Goal: Task Accomplishment & Management: Use online tool/utility

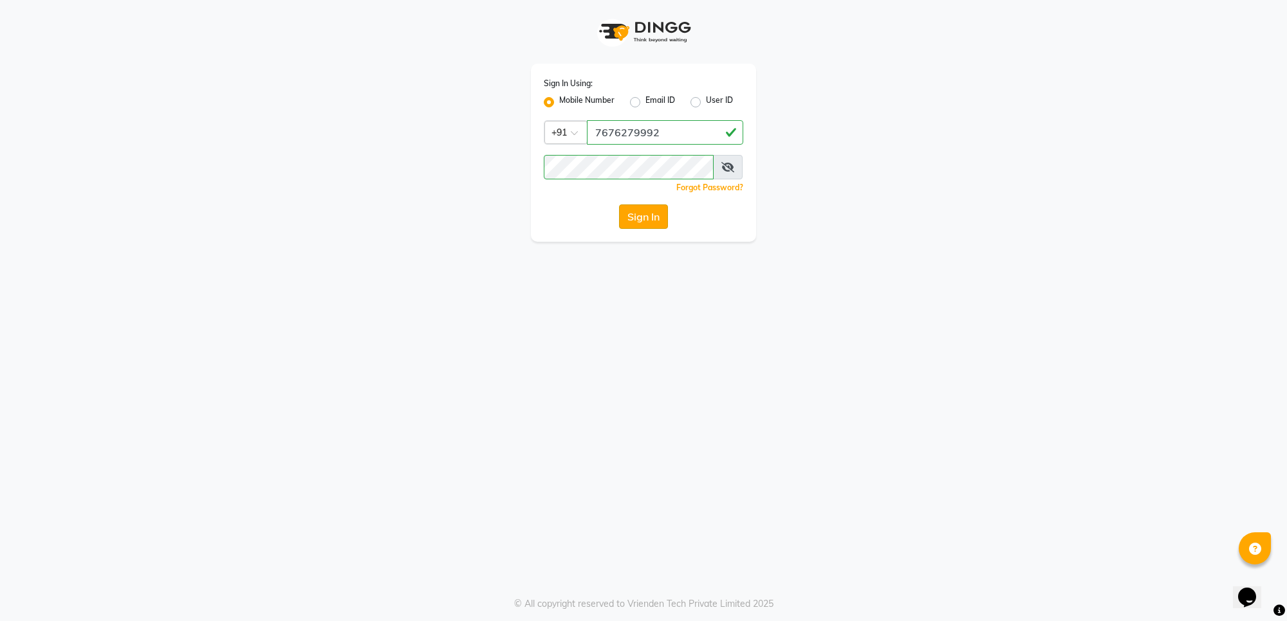
click at [645, 217] on button "Sign In" at bounding box center [643, 217] width 49 height 24
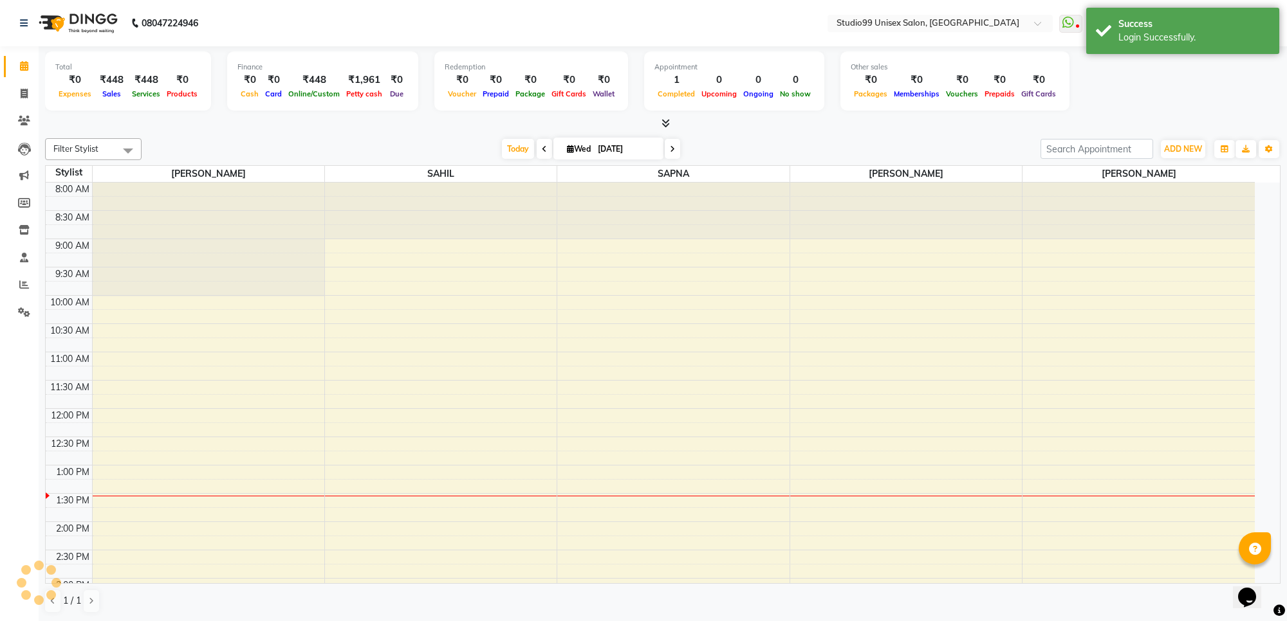
select select "en"
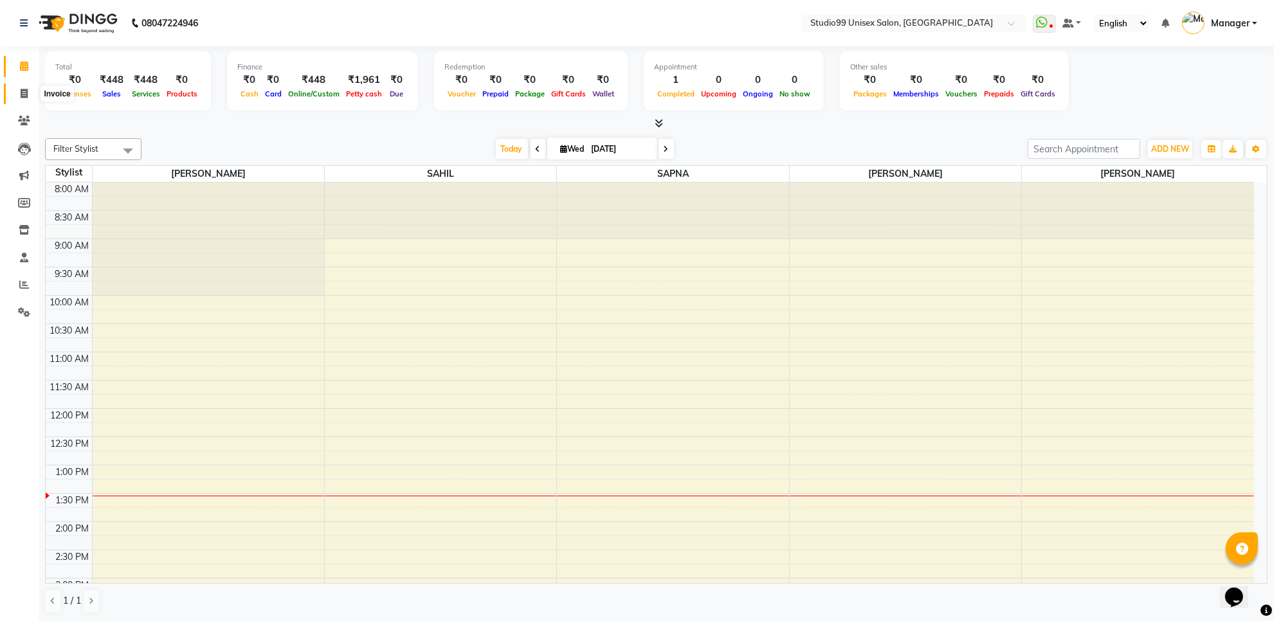
click at [16, 93] on span at bounding box center [24, 94] width 23 height 15
select select "service"
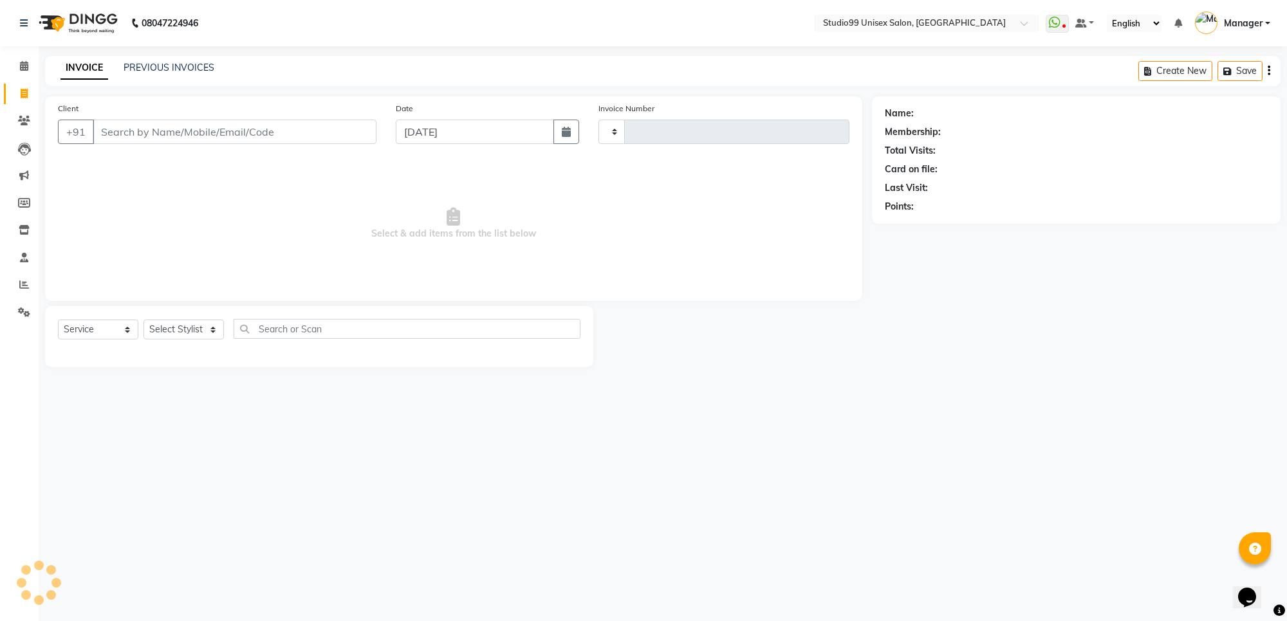
type input "1558"
select select "7323"
click at [132, 130] on input "Client" at bounding box center [235, 132] width 284 height 24
click at [108, 133] on input "Client" at bounding box center [235, 132] width 284 height 24
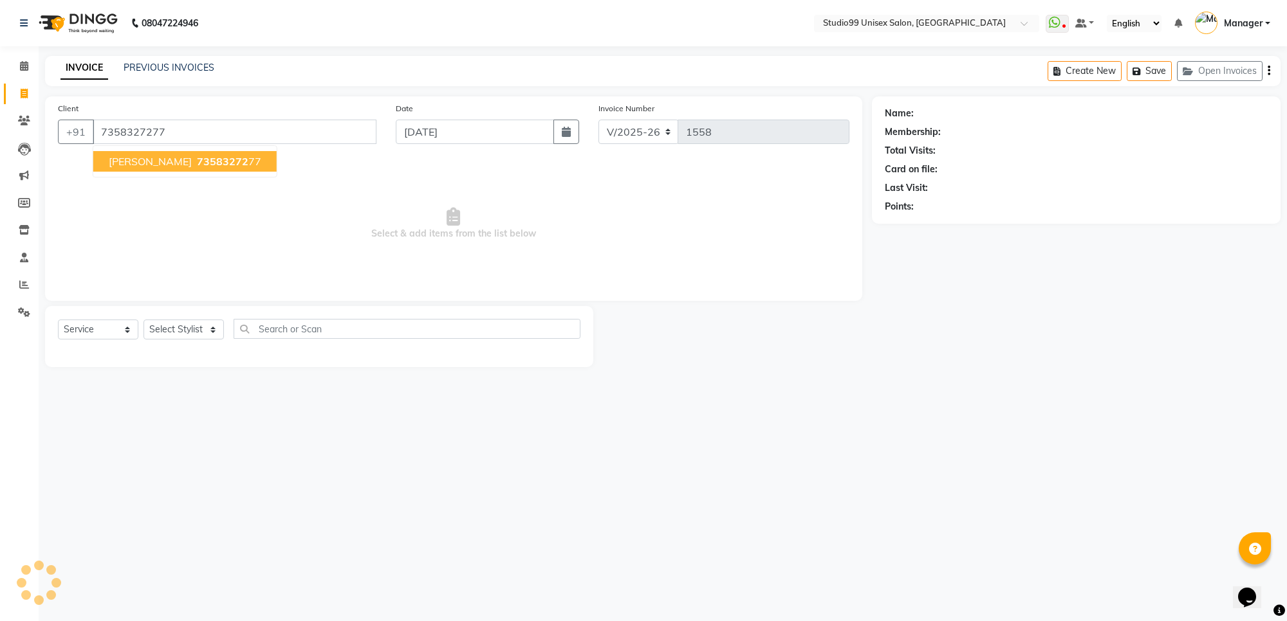
type input "7358327277"
select select "1: Object"
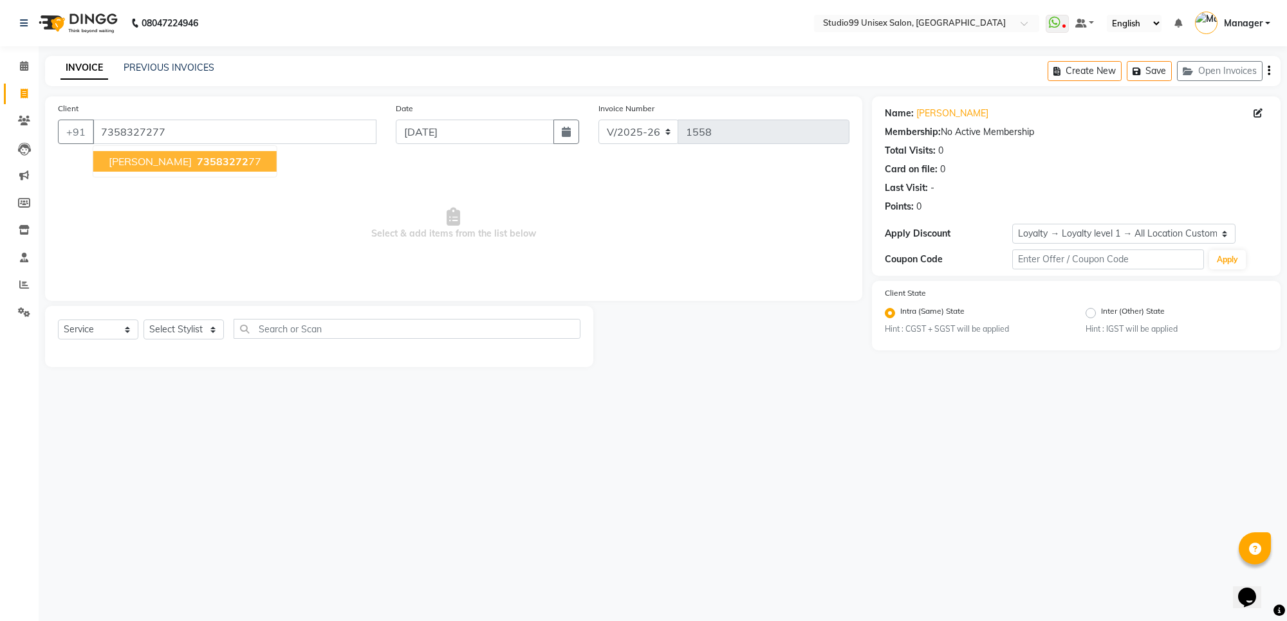
click at [131, 156] on span "[PERSON_NAME]" at bounding box center [150, 161] width 83 height 13
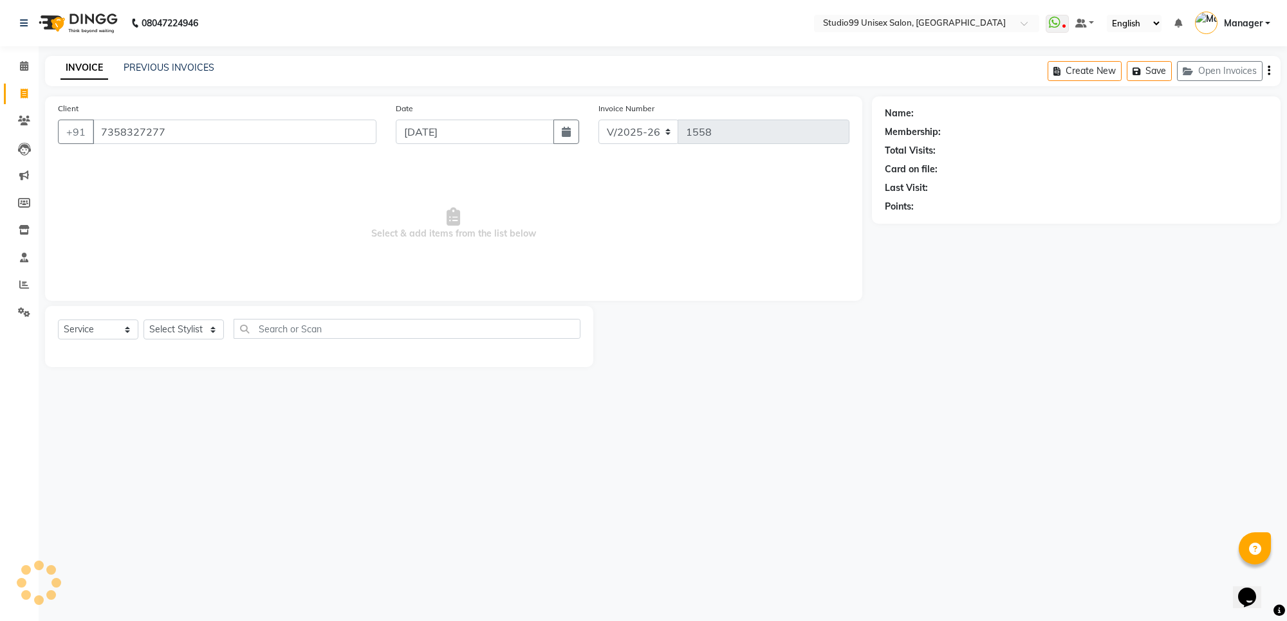
select select "1: Object"
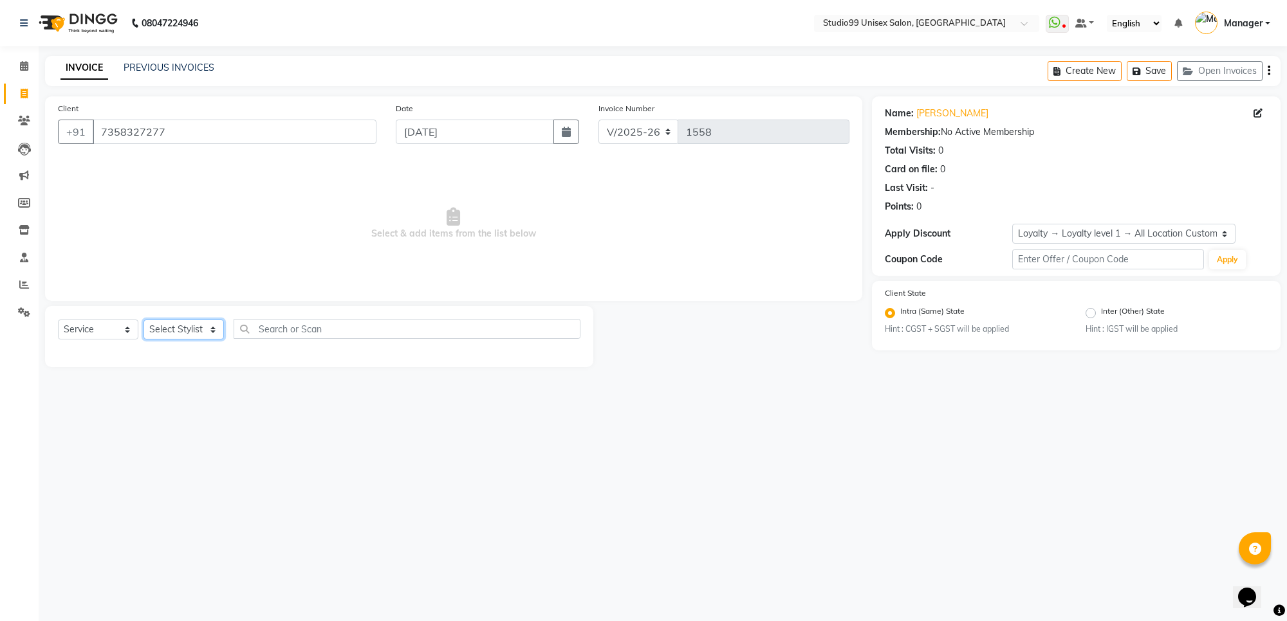
click at [185, 320] on select "Select Stylist Manager [PERSON_NAME] [PERSON_NAME] [PERSON_NAME]" at bounding box center [183, 330] width 80 height 20
select select "77679"
click at [143, 320] on select "Select Stylist Manager [PERSON_NAME] [PERSON_NAME] [PERSON_NAME]" at bounding box center [183, 330] width 80 height 20
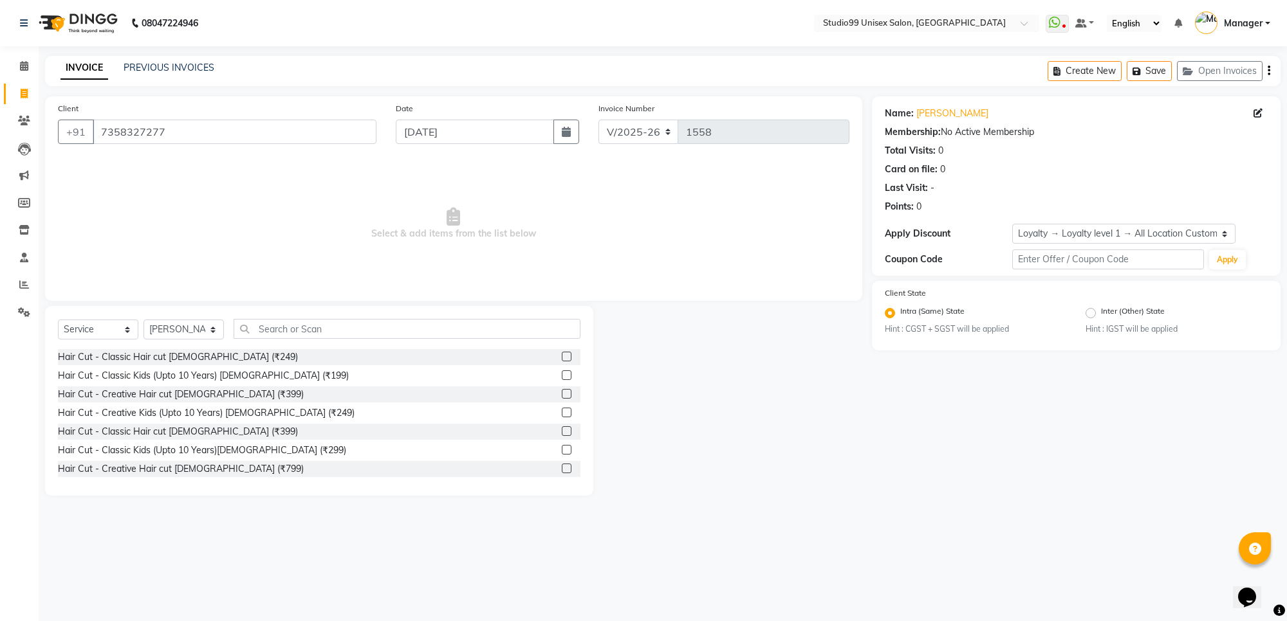
click at [562, 427] on div at bounding box center [566, 434] width 8 height 14
click at [562, 428] on label at bounding box center [567, 432] width 10 height 10
click at [562, 428] on input "checkbox" at bounding box center [566, 432] width 8 height 8
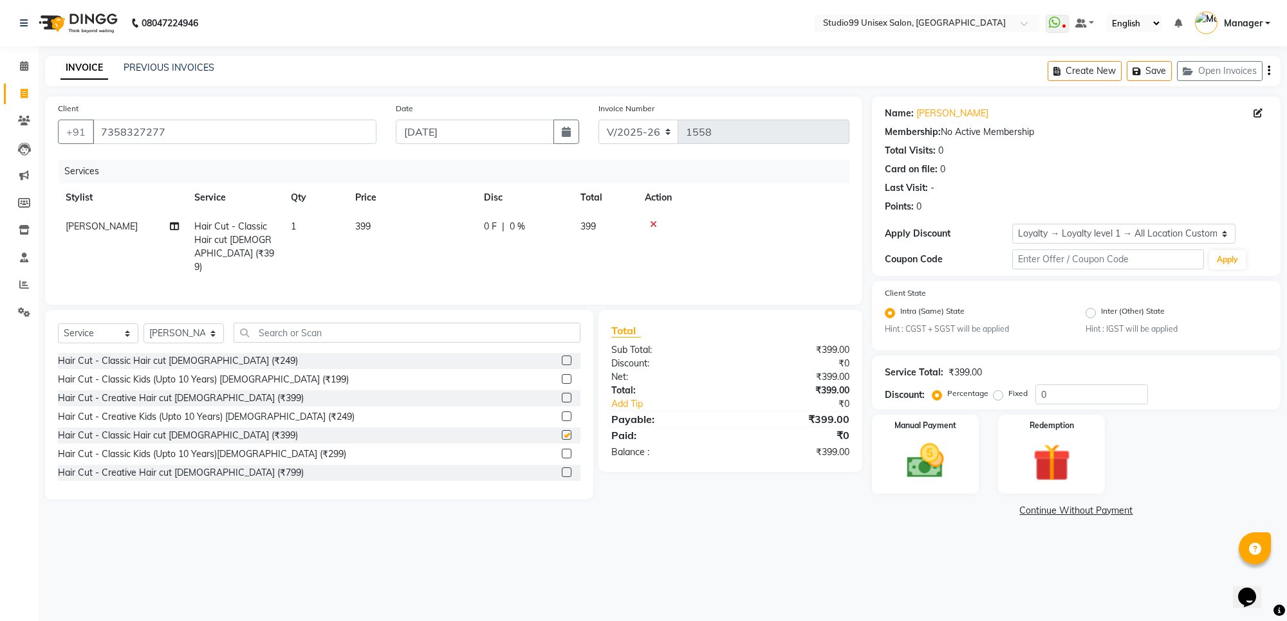
checkbox input "false"
click at [931, 439] on img at bounding box center [925, 461] width 63 height 45
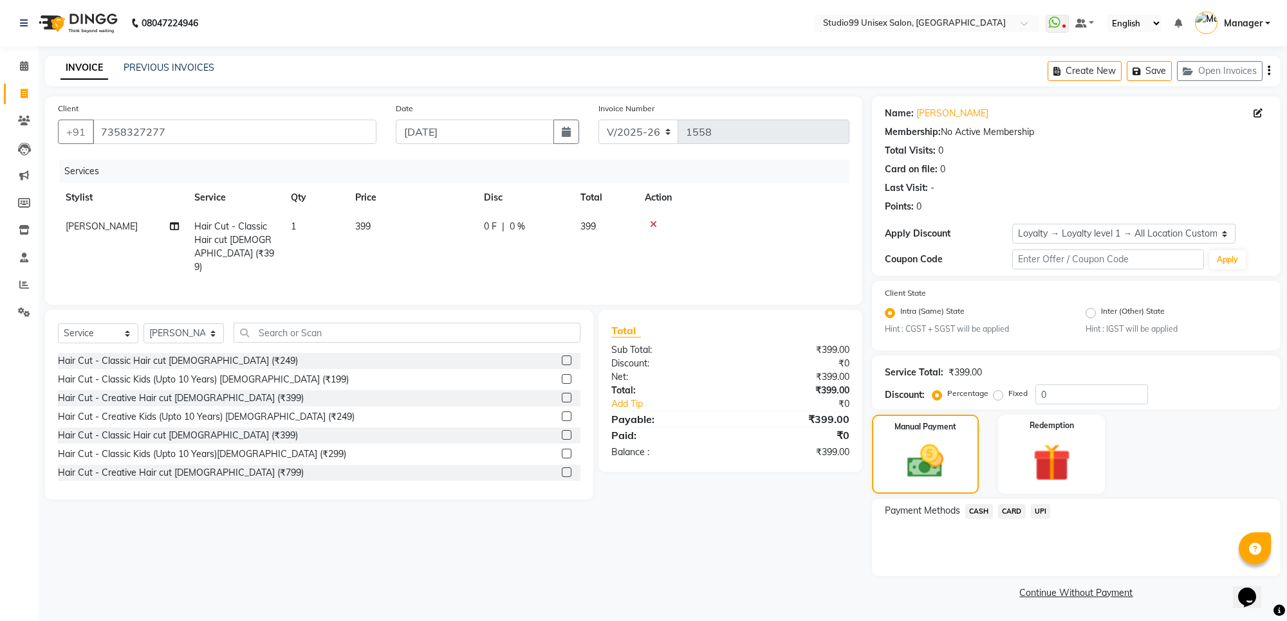
click at [980, 507] on span "CASH" at bounding box center [979, 511] width 28 height 15
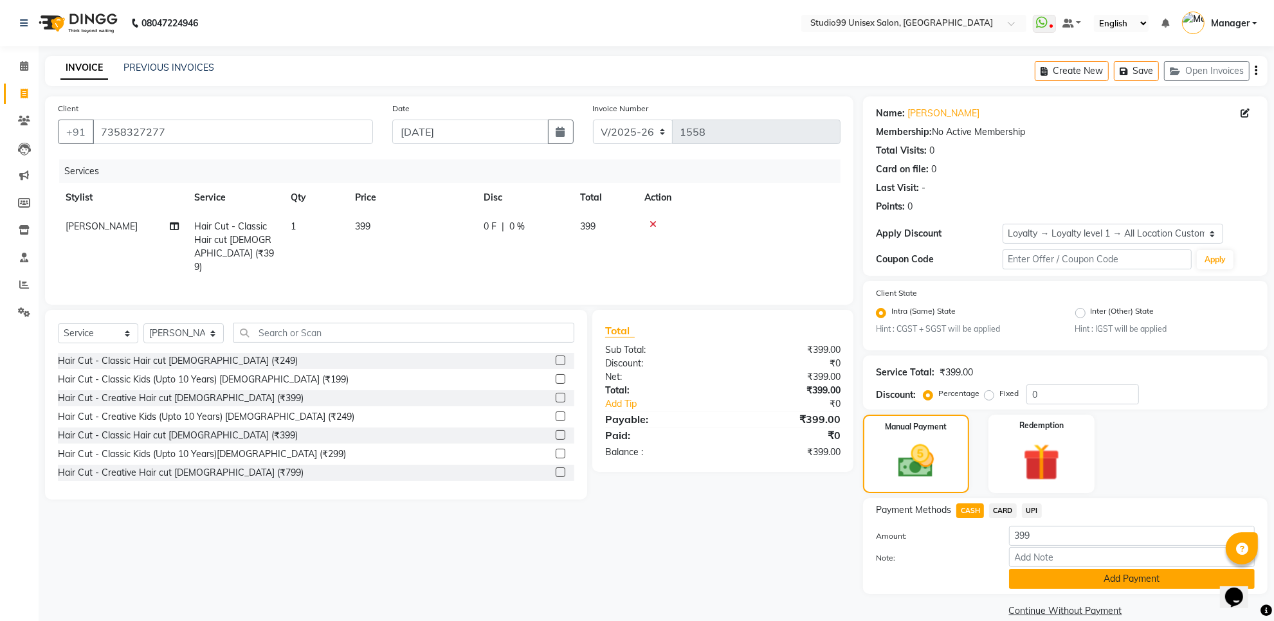
click at [1088, 577] on button "Add Payment" at bounding box center [1132, 579] width 246 height 20
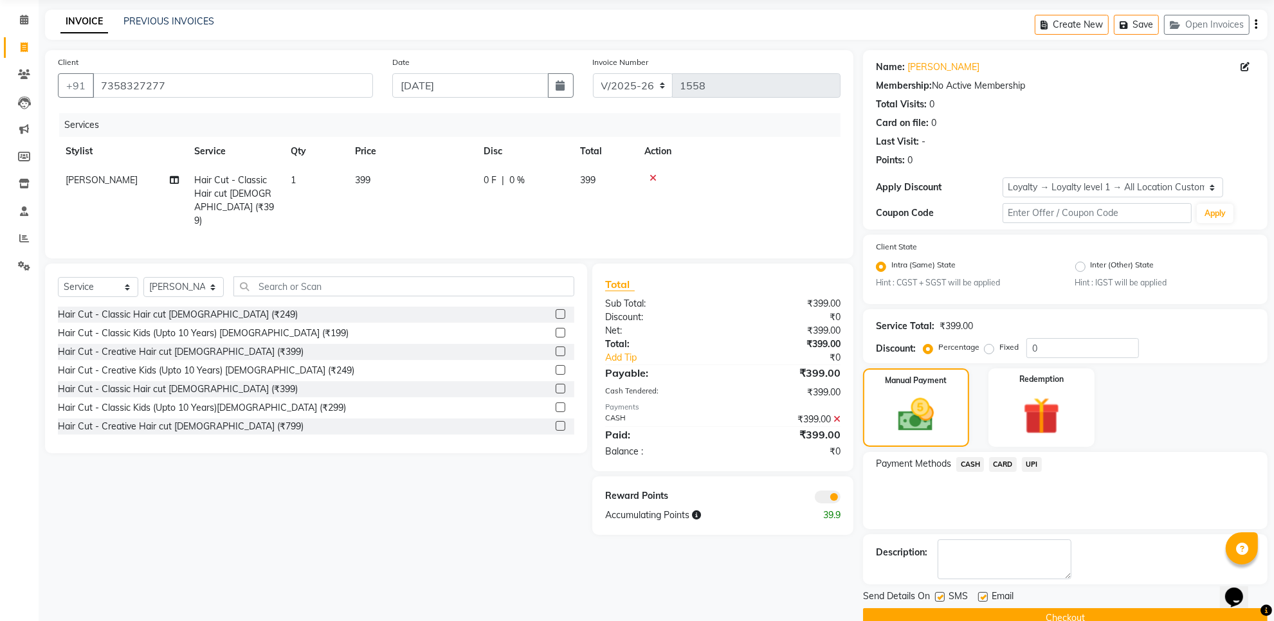
scroll to position [72, 0]
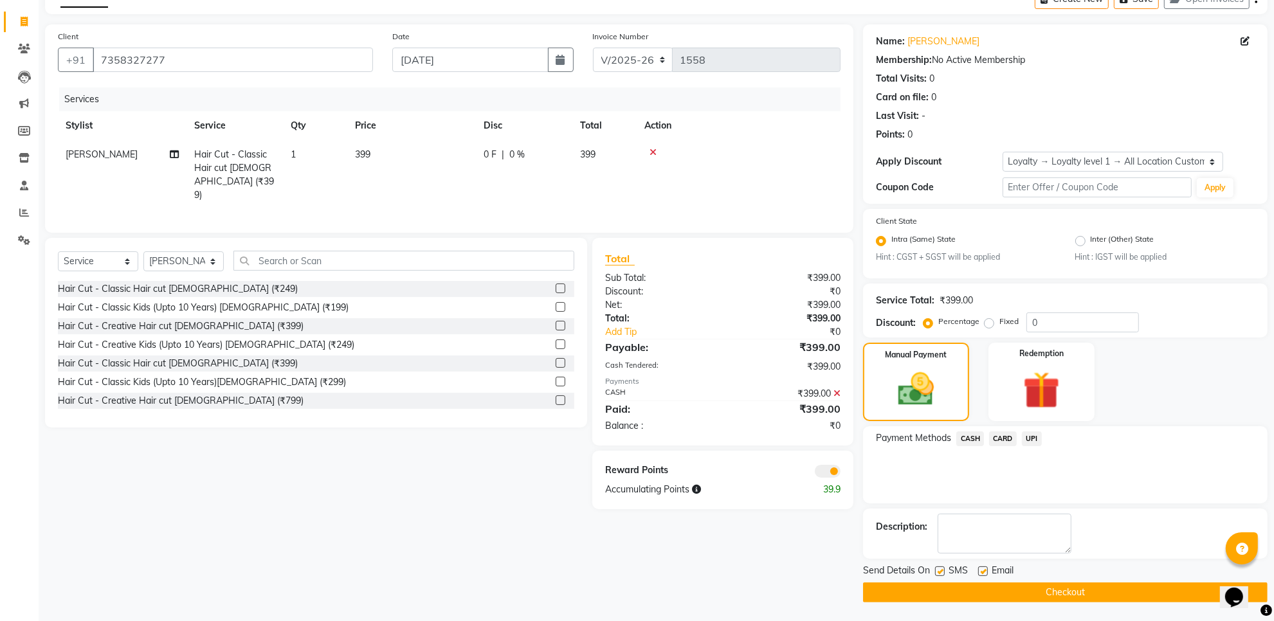
click at [1110, 589] on button "Checkout" at bounding box center [1065, 593] width 405 height 20
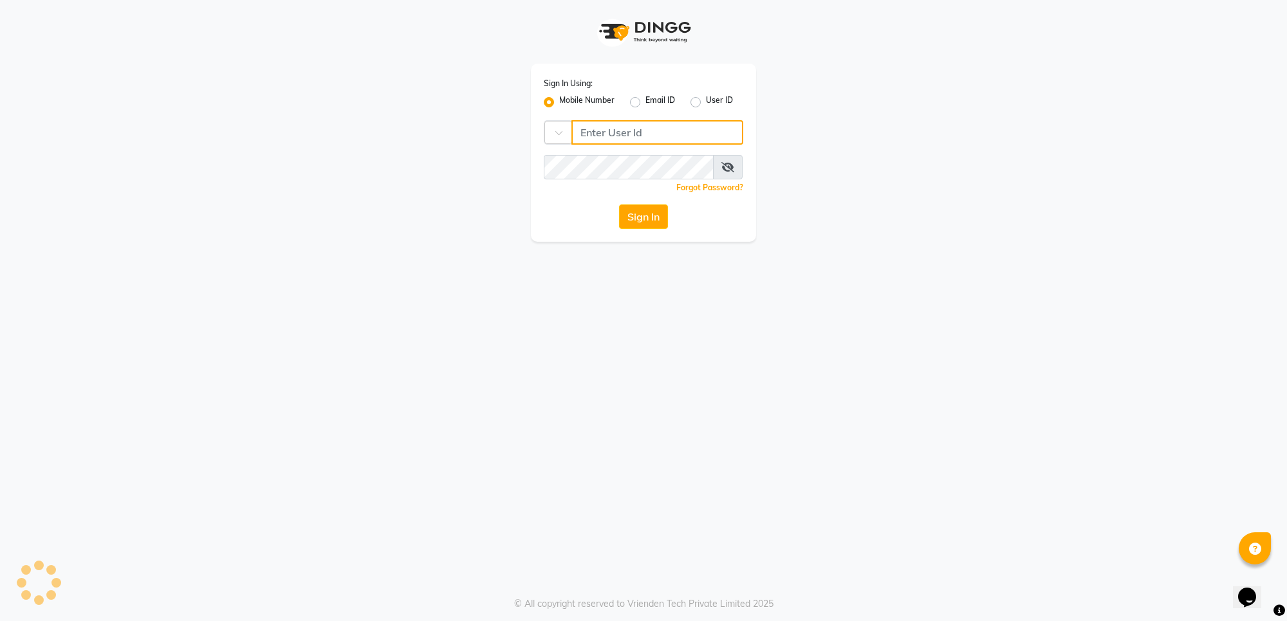
type input "7676279992"
